Goal: Information Seeking & Learning: Learn about a topic

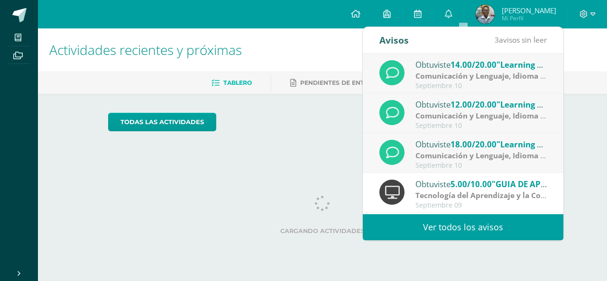
click at [469, 86] on div "Septiembre 10" at bounding box center [481, 86] width 132 height 8
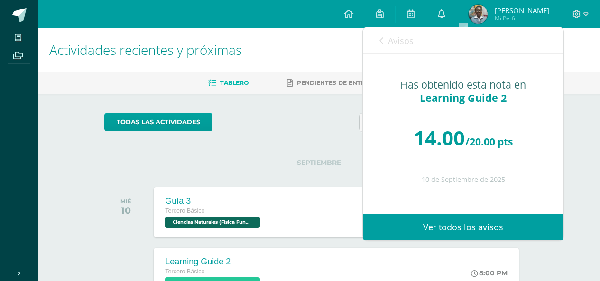
click at [395, 43] on span "Avisos" at bounding box center [401, 40] width 26 height 11
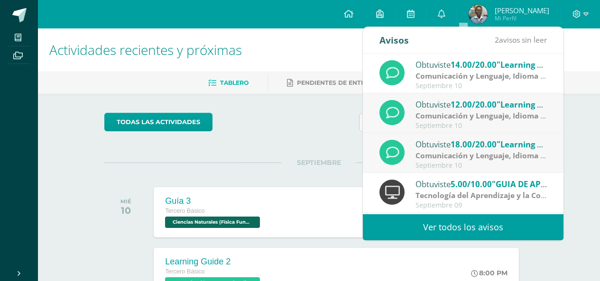
click at [431, 104] on div "Obtuviste 12.00/20.00 "Learning Guide 2" en Comunicación y Lenguaje, Idioma Ext…" at bounding box center [481, 104] width 132 height 12
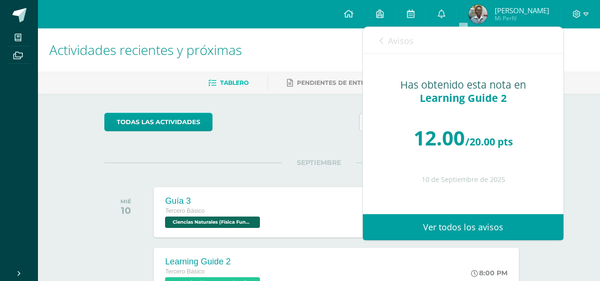
click at [396, 38] on span "Avisos" at bounding box center [401, 40] width 26 height 11
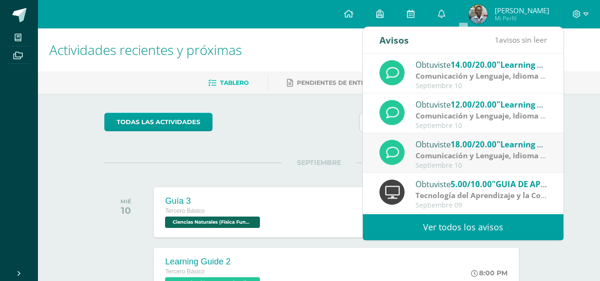
click at [450, 149] on div "Obtuviste 18.00/20.00 "Learning Guide 1" en Comunicación y Lenguaje, Idioma Ext…" at bounding box center [481, 144] width 132 height 12
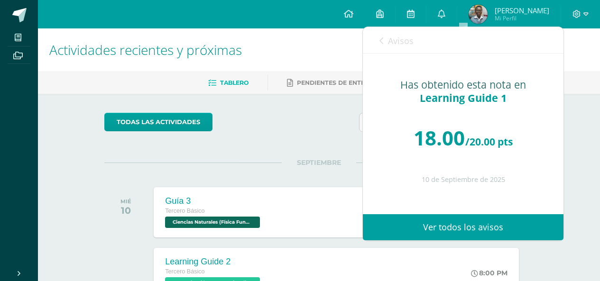
click at [398, 49] on link "Avisos" at bounding box center [396, 40] width 34 height 27
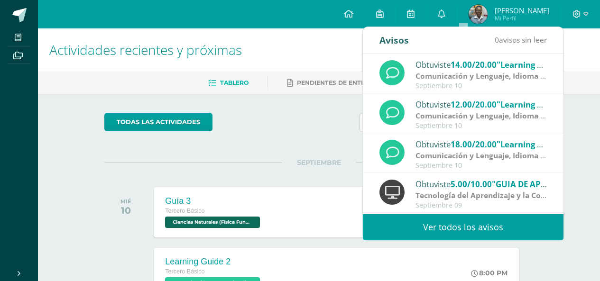
click at [436, 118] on strong "Comunicación y Lenguaje, Idioma Extranjero Inglés" at bounding box center [508, 115] width 187 height 10
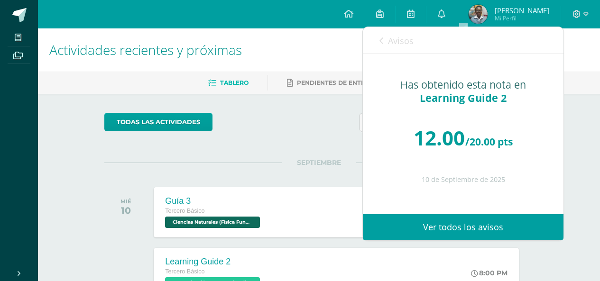
click at [398, 39] on span "Avisos" at bounding box center [401, 40] width 26 height 11
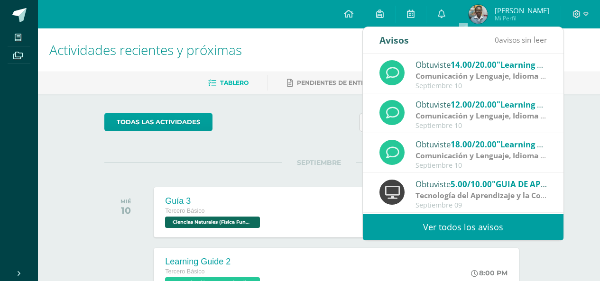
click at [428, 79] on strong "Comunicación y Lenguaje, Idioma Extranjero Inglés" at bounding box center [508, 76] width 187 height 10
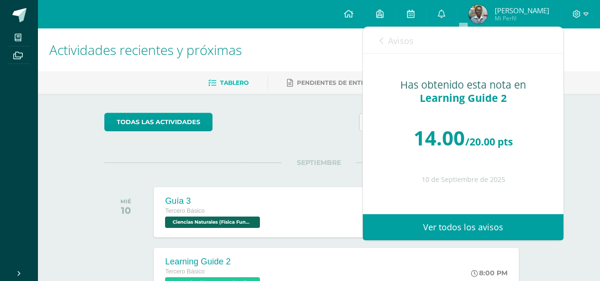
click at [373, 35] on div "Avisos 0 avisos sin leer Avisos" at bounding box center [463, 40] width 201 height 27
click at [385, 38] on link "Avisos" at bounding box center [396, 40] width 34 height 27
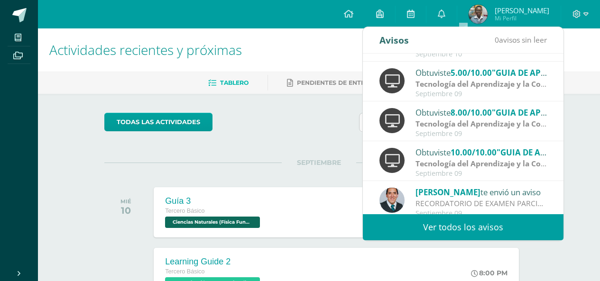
scroll to position [158, 0]
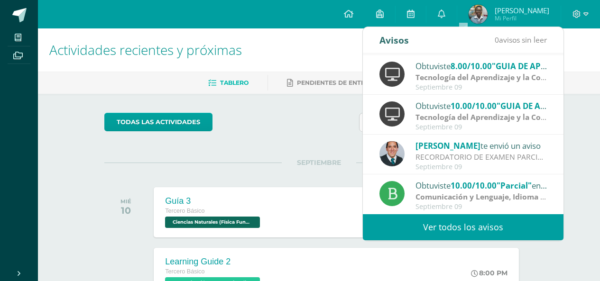
click at [329, 118] on div "todas las Actividades" at bounding box center [319, 126] width 437 height 27
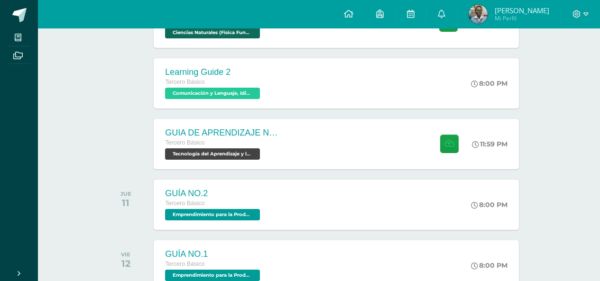
scroll to position [209, 0]
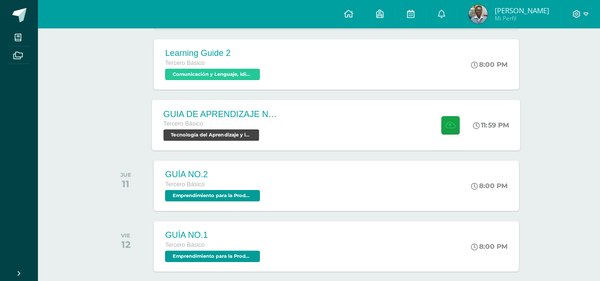
click at [328, 118] on div "GUIA DE APRENDIZAJE NO 3 / VIDEO Tercero Básico Tecnología del Aprendizaje y la…" at bounding box center [336, 125] width 368 height 51
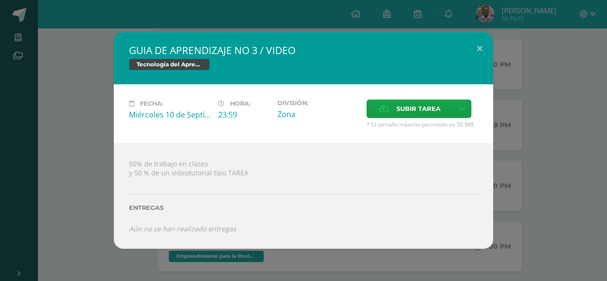
click at [97, 189] on div "GUIA DE APRENDIZAJE NO 3 / VIDEO Tecnología del Aprendizaje y la Comunicación (…" at bounding box center [303, 140] width 599 height 216
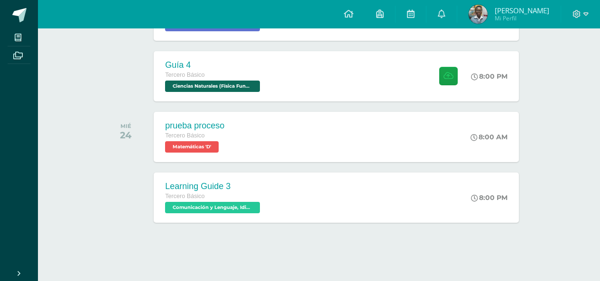
scroll to position [683, 0]
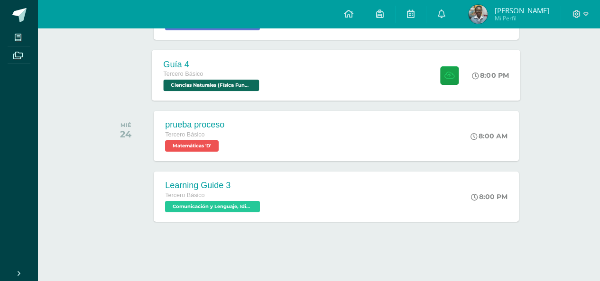
click at [233, 83] on span "Ciencias Naturales (Física Fundamental) 'D'" at bounding box center [212, 85] width 96 height 11
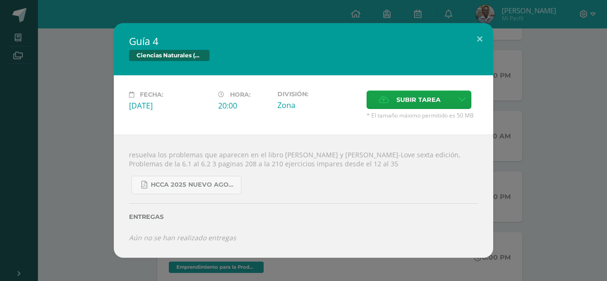
click at [91, 109] on div "Guía 4 Ciencias Naturales (Física Fundamental) Fecha: Lunes 22 de Septiembre Ho…" at bounding box center [303, 140] width 599 height 235
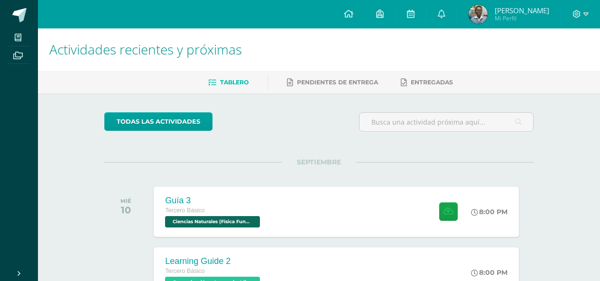
scroll to position [0, 0]
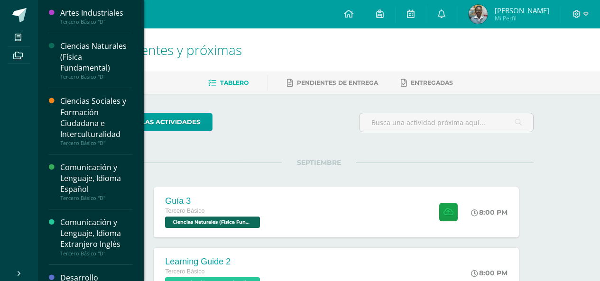
click at [104, 59] on div "Ciencias Naturales (Física Fundamental)" at bounding box center [96, 57] width 72 height 33
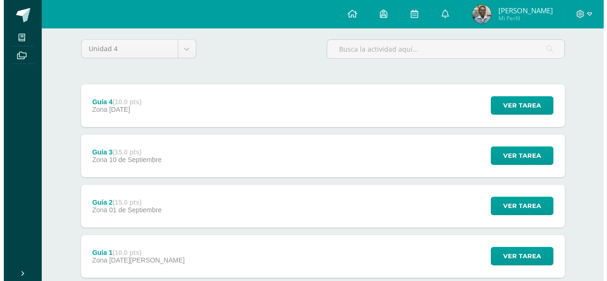
scroll to position [135, 0]
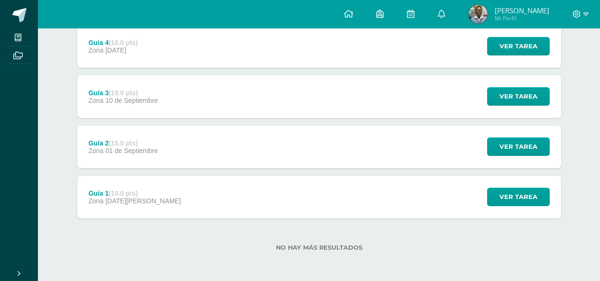
click at [174, 110] on div "Guía 3 (15.0 pts) Zona [DATE] Ver tarea Guía 3 Ciencias Naturales (Física Funda…" at bounding box center [319, 96] width 484 height 43
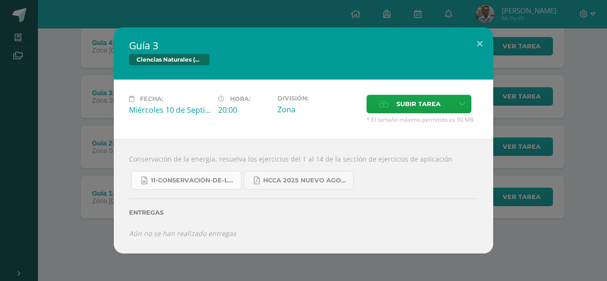
click at [198, 177] on span "11-Conservación-de-la-Energía.doc" at bounding box center [193, 181] width 85 height 8
